Goal: Transaction & Acquisition: Purchase product/service

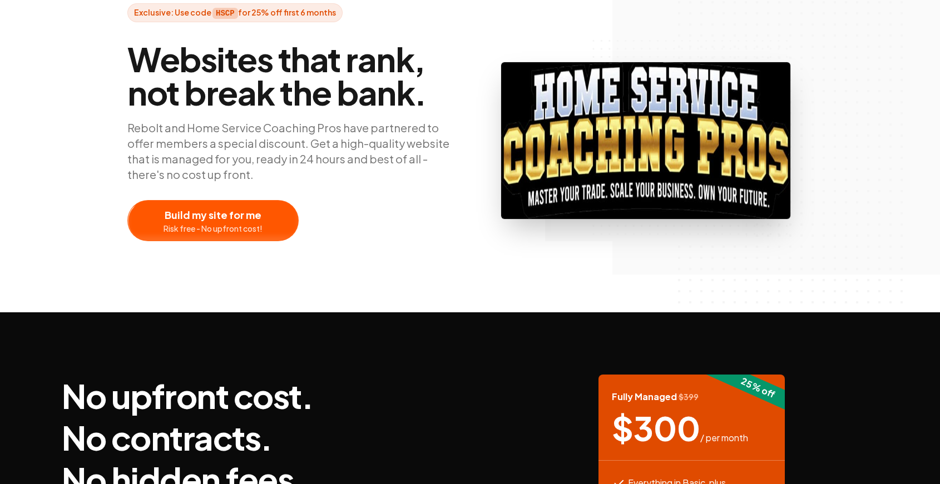
scroll to position [345, 0]
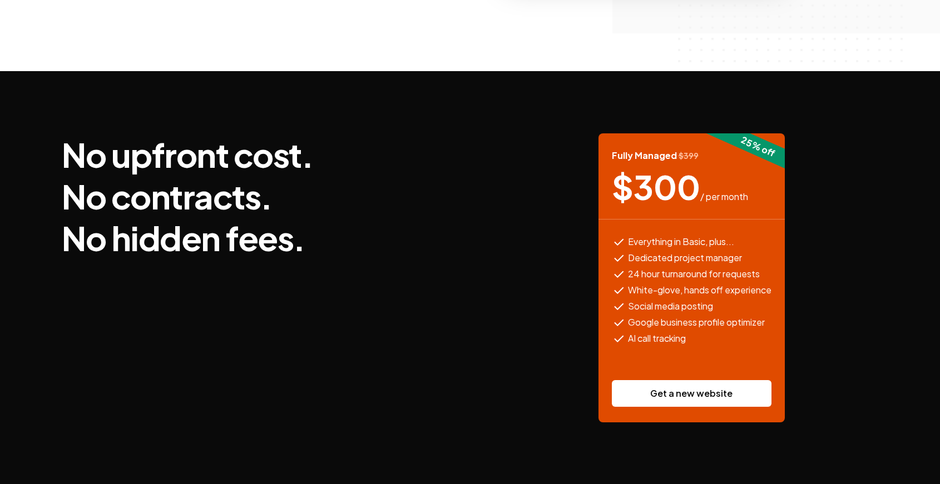
click at [688, 390] on link "Get a new website" at bounding box center [692, 393] width 160 height 27
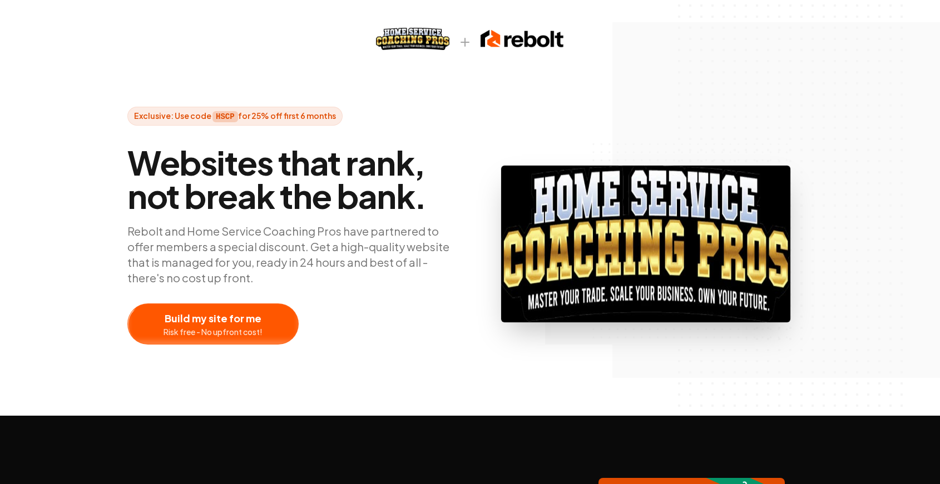
click at [220, 331] on div at bounding box center [213, 324] width 170 height 40
